Goal: Transaction & Acquisition: Purchase product/service

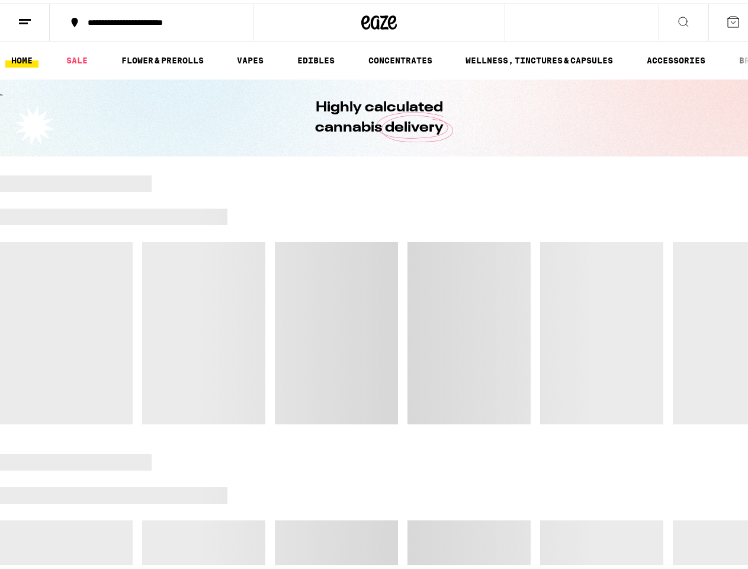
click at [374, 284] on div at bounding box center [379, 296] width 759 height 249
click at [25, 20] on line at bounding box center [23, 20] width 9 height 0
click at [149, 19] on div "**********" at bounding box center [157, 19] width 151 height 8
click at [375, 19] on icon at bounding box center [379, 18] width 36 height 21
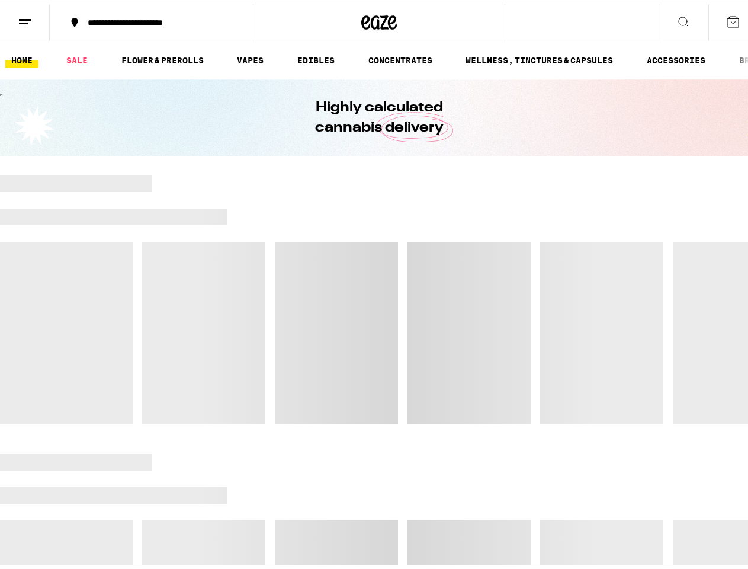
click at [677, 19] on icon at bounding box center [684, 18] width 14 height 14
click at [727, 19] on icon at bounding box center [734, 18] width 14 height 14
click at [734, 57] on button "BRANDS" at bounding box center [756, 57] width 44 height 14
